Goal: Information Seeking & Learning: Learn about a topic

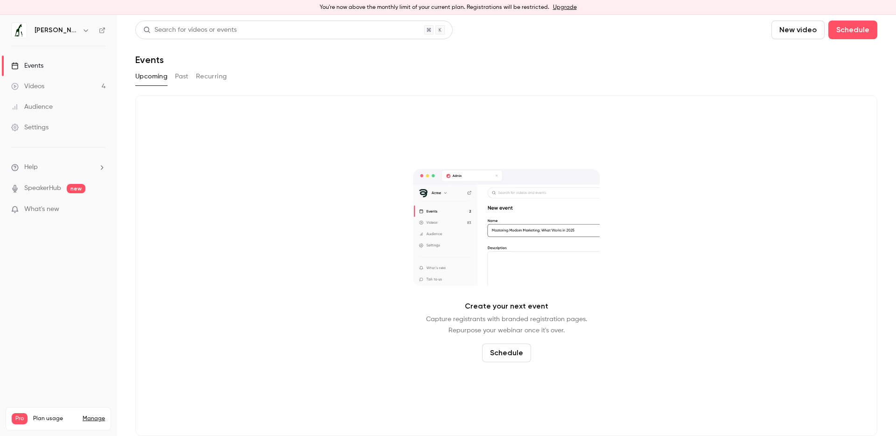
click at [83, 87] on link "Videos 4" at bounding box center [58, 86] width 117 height 21
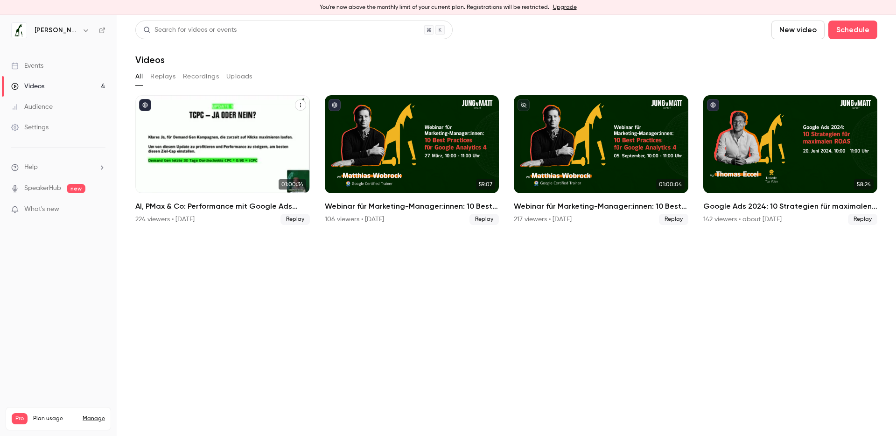
click at [174, 202] on h2 "AI, PMax & Co: Performance mit Google Ads maximieren" at bounding box center [222, 206] width 174 height 11
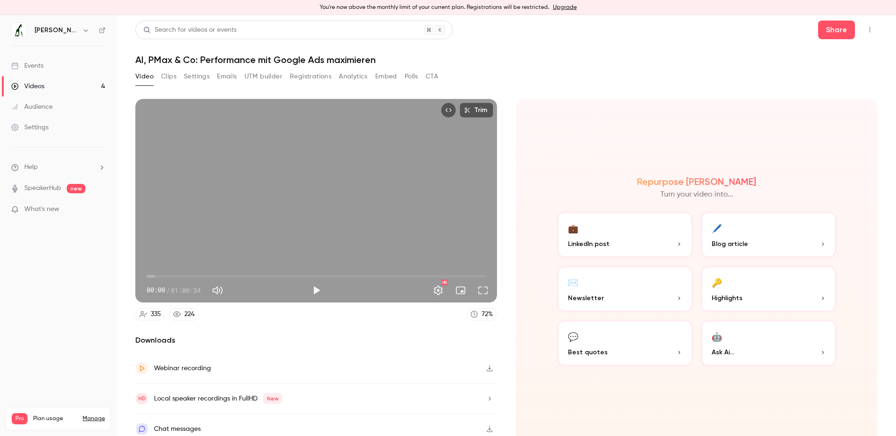
click at [343, 76] on button "Analytics" at bounding box center [353, 76] width 29 height 15
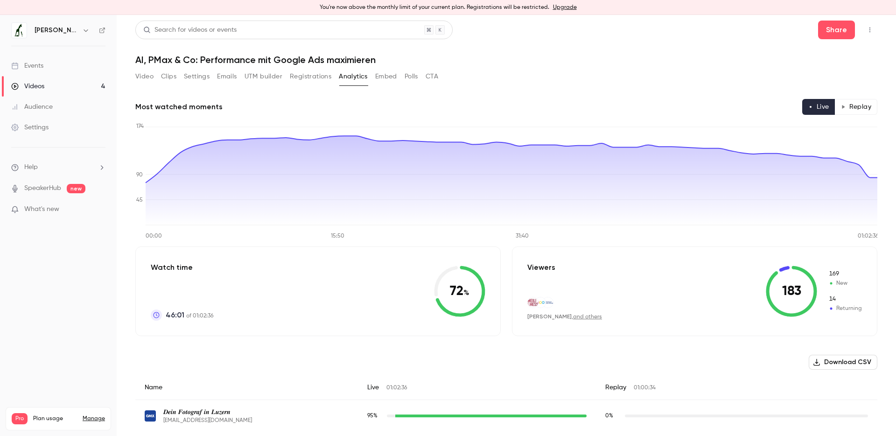
click at [304, 78] on button "Registrations" at bounding box center [311, 76] width 42 height 15
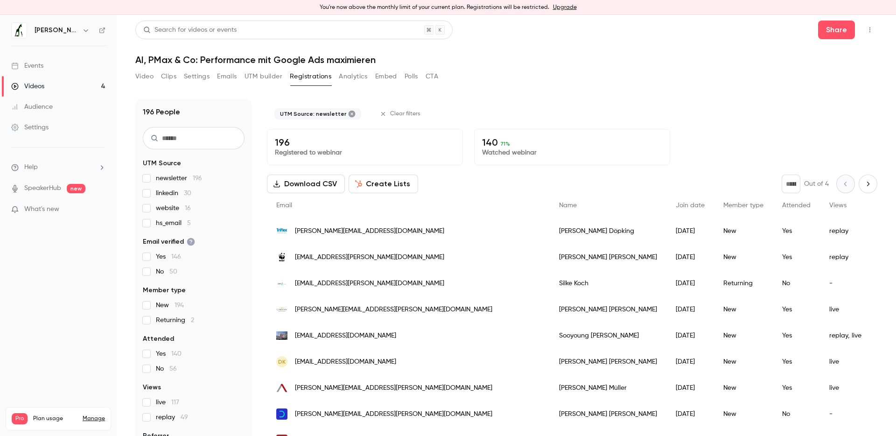
click at [357, 74] on button "Analytics" at bounding box center [353, 76] width 29 height 15
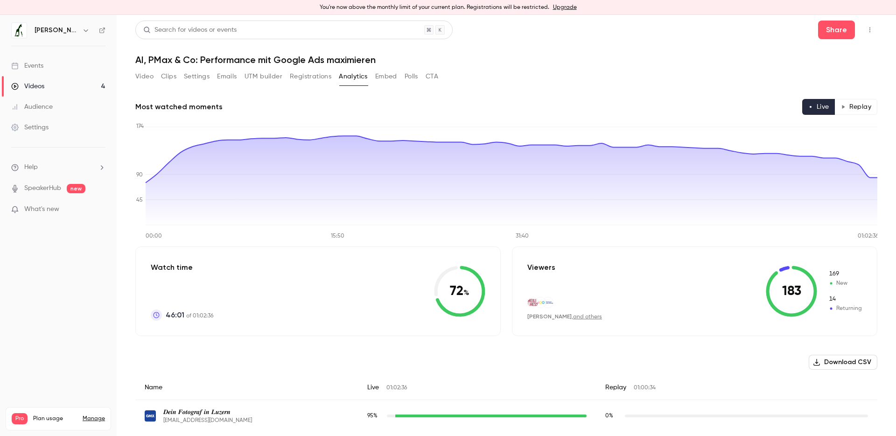
click at [220, 80] on button "Emails" at bounding box center [227, 76] width 20 height 15
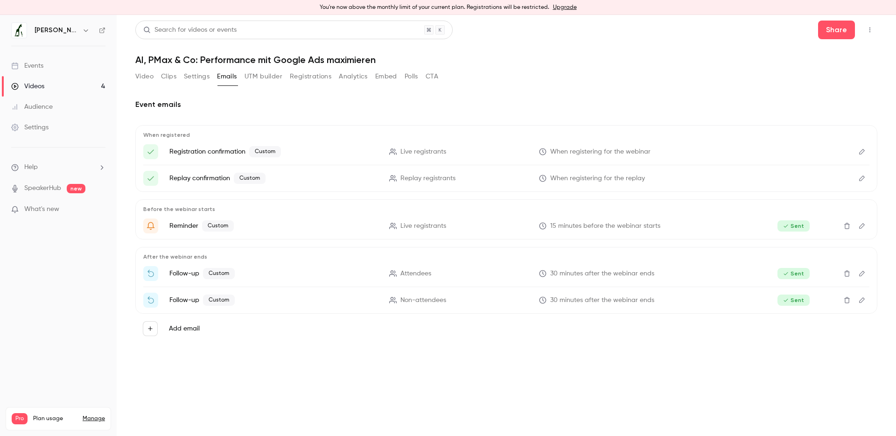
click at [304, 78] on button "Registrations" at bounding box center [311, 76] width 42 height 15
